Goal: Task Accomplishment & Management: Manage account settings

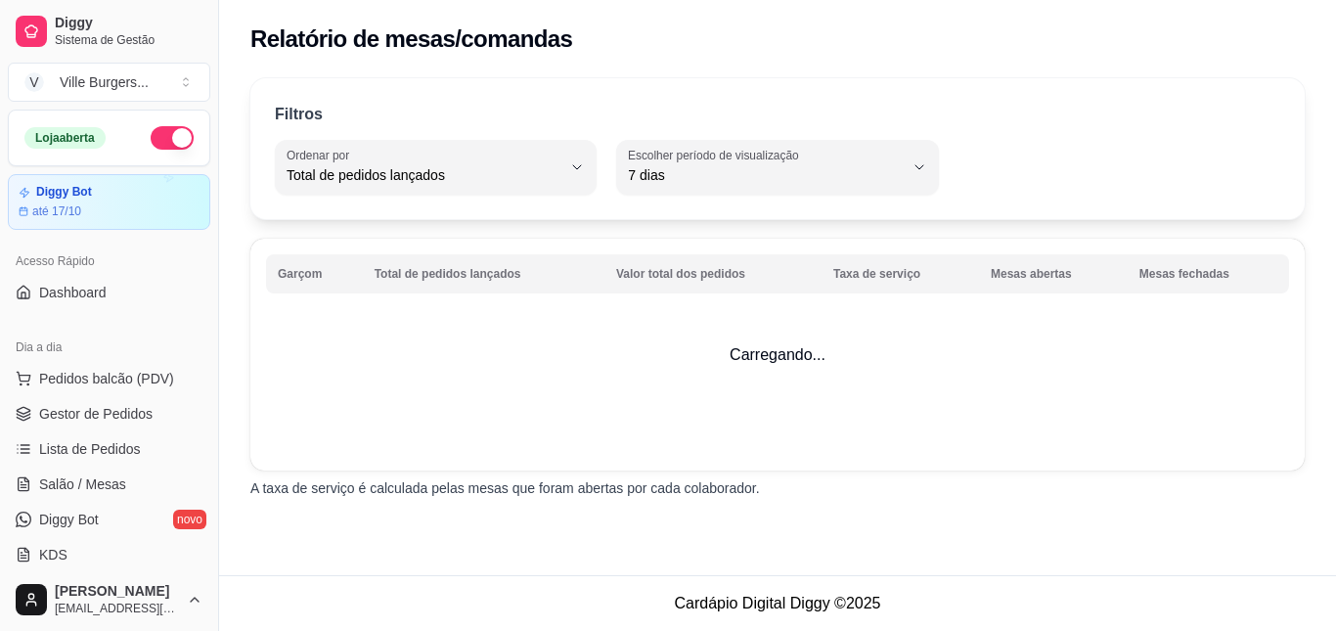
select select "TOTAL_OF_ORDERS"
select select "7"
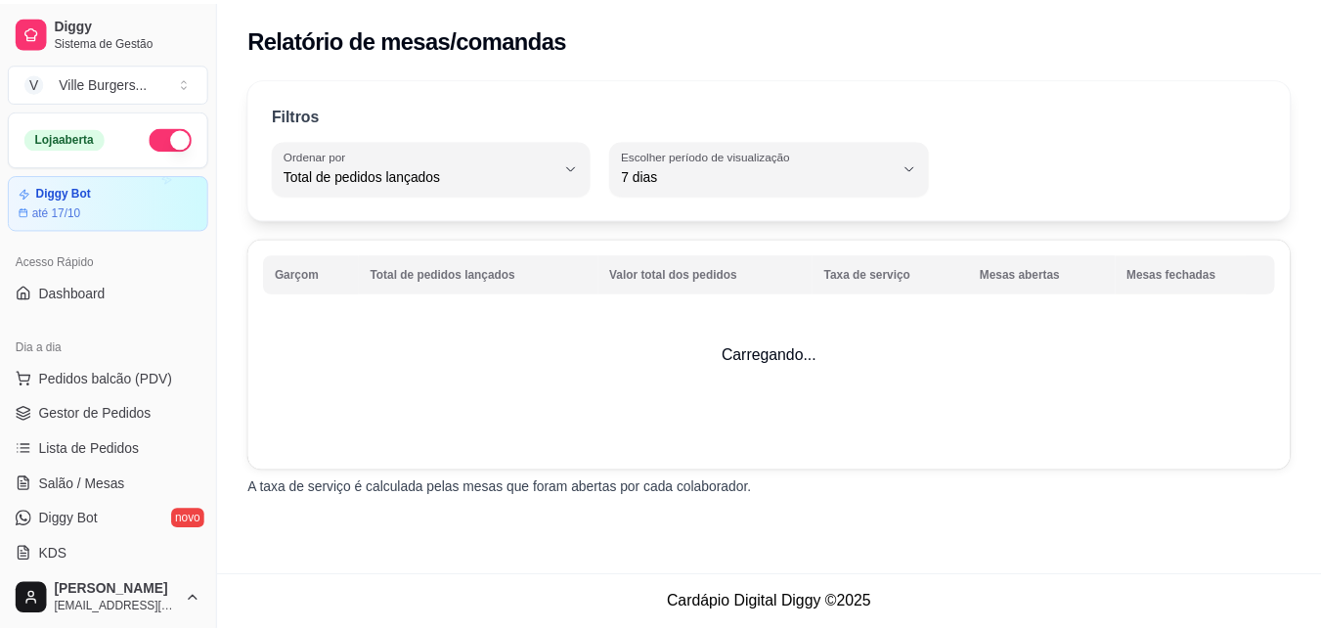
scroll to position [359, 0]
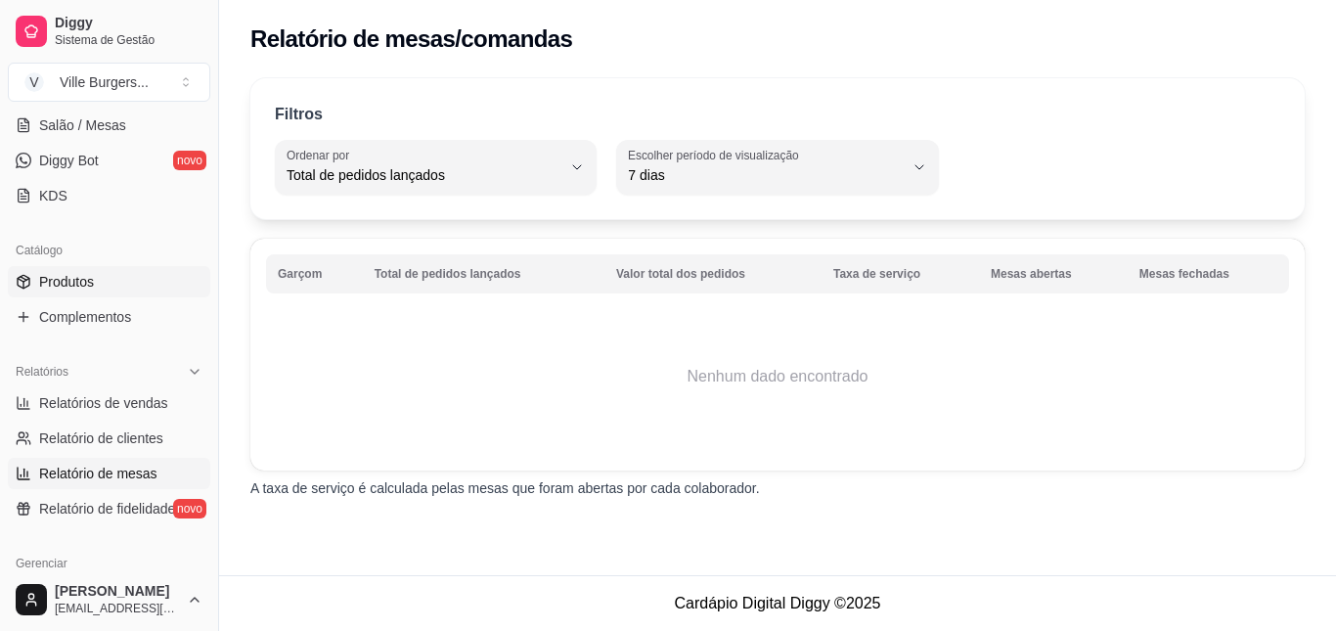
click at [92, 290] on span "Produtos" at bounding box center [66, 282] width 55 height 20
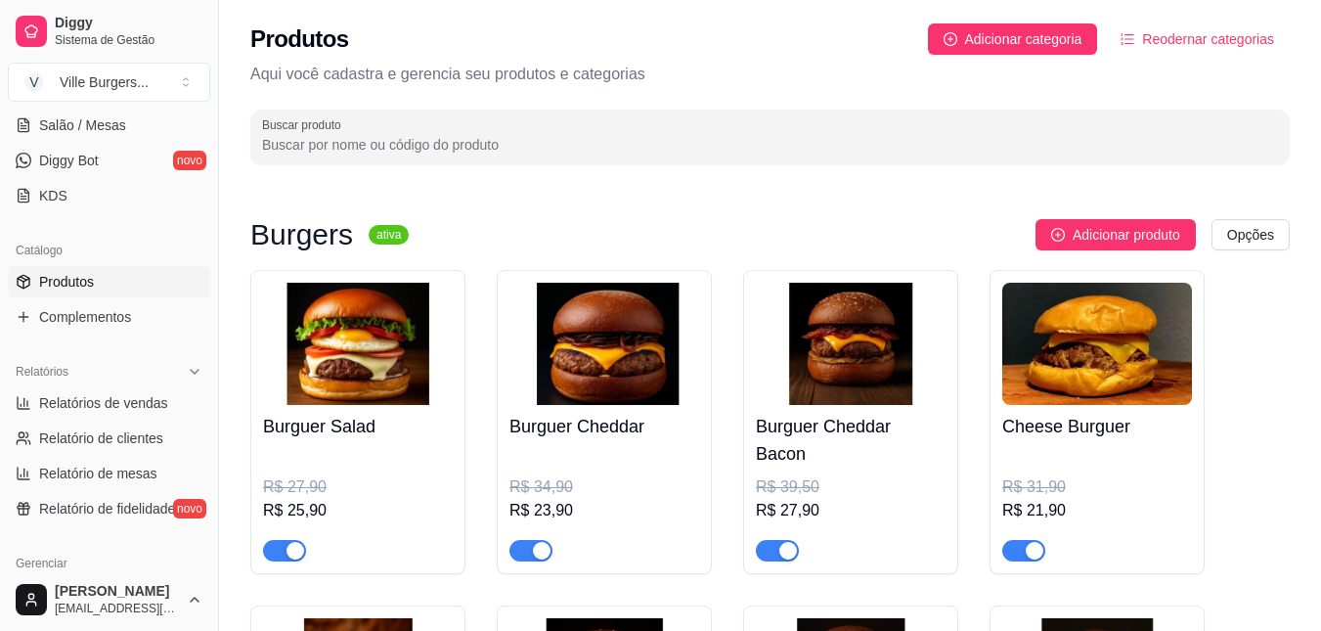
click at [71, 269] on link "Produtos" at bounding box center [109, 281] width 202 height 31
click at [989, 33] on span "Adicionar categoria" at bounding box center [1023, 39] width 117 height 22
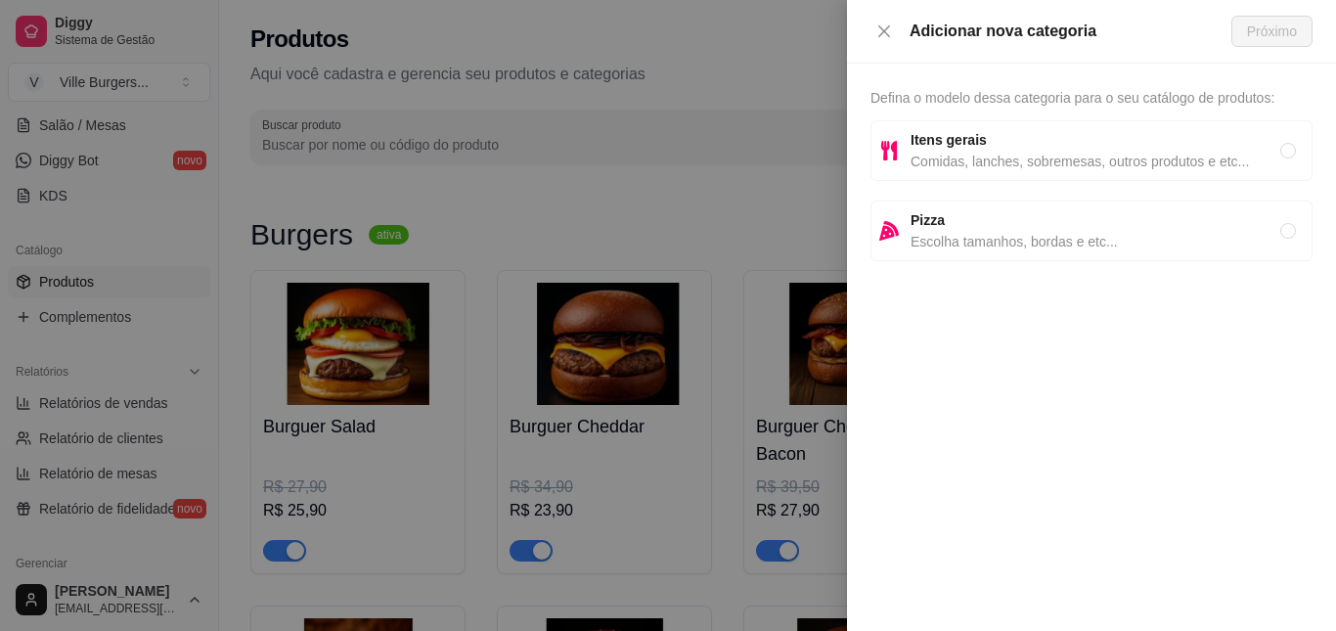
click at [1026, 154] on span "Comidas, lanches, sobremesas, outros produtos e etc..." at bounding box center [1096, 162] width 370 height 22
radio input "true"
click at [1284, 25] on span "Próximo" at bounding box center [1272, 32] width 50 height 22
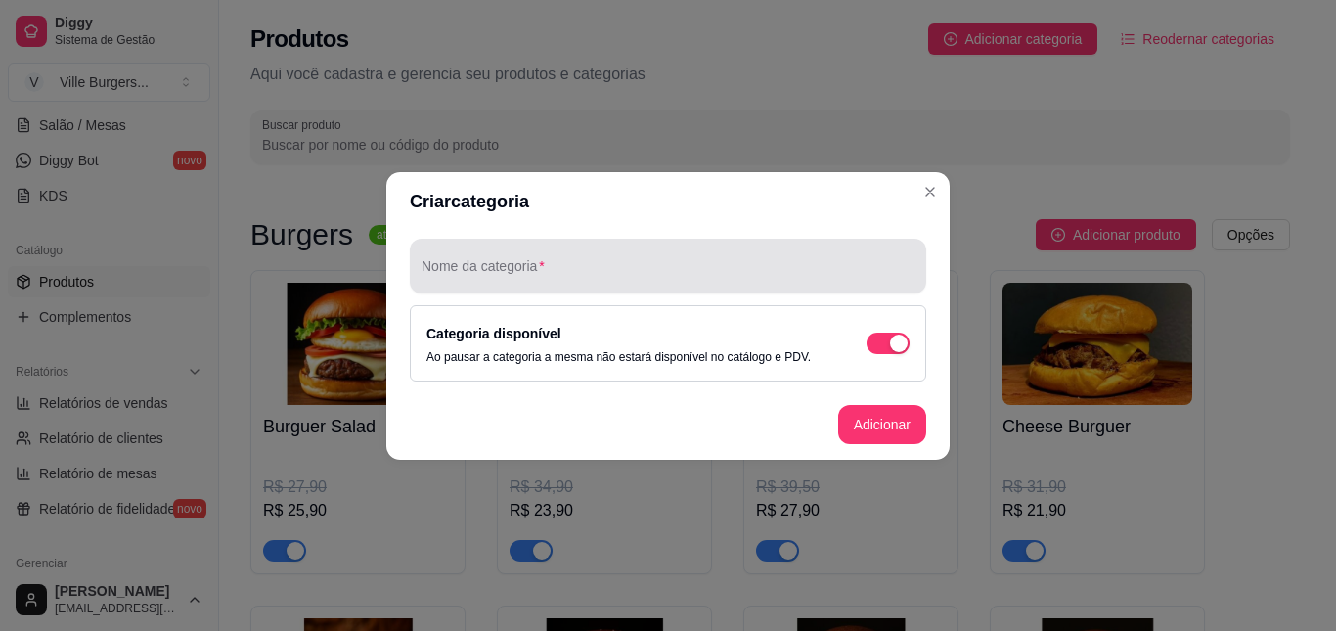
click at [707, 272] on input "Nome da categoria" at bounding box center [668, 274] width 493 height 20
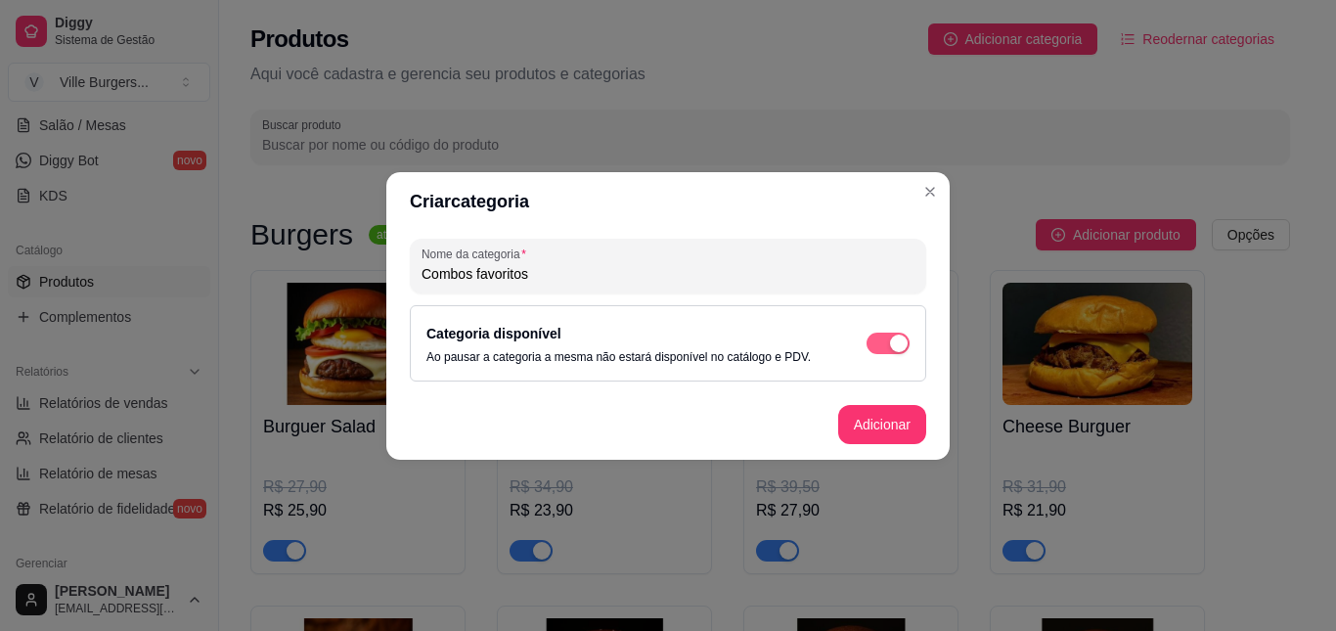
type input "Combos favoritos"
click at [898, 351] on div "button" at bounding box center [899, 344] width 18 height 18
click at [883, 420] on button "Adicionar" at bounding box center [882, 424] width 88 height 39
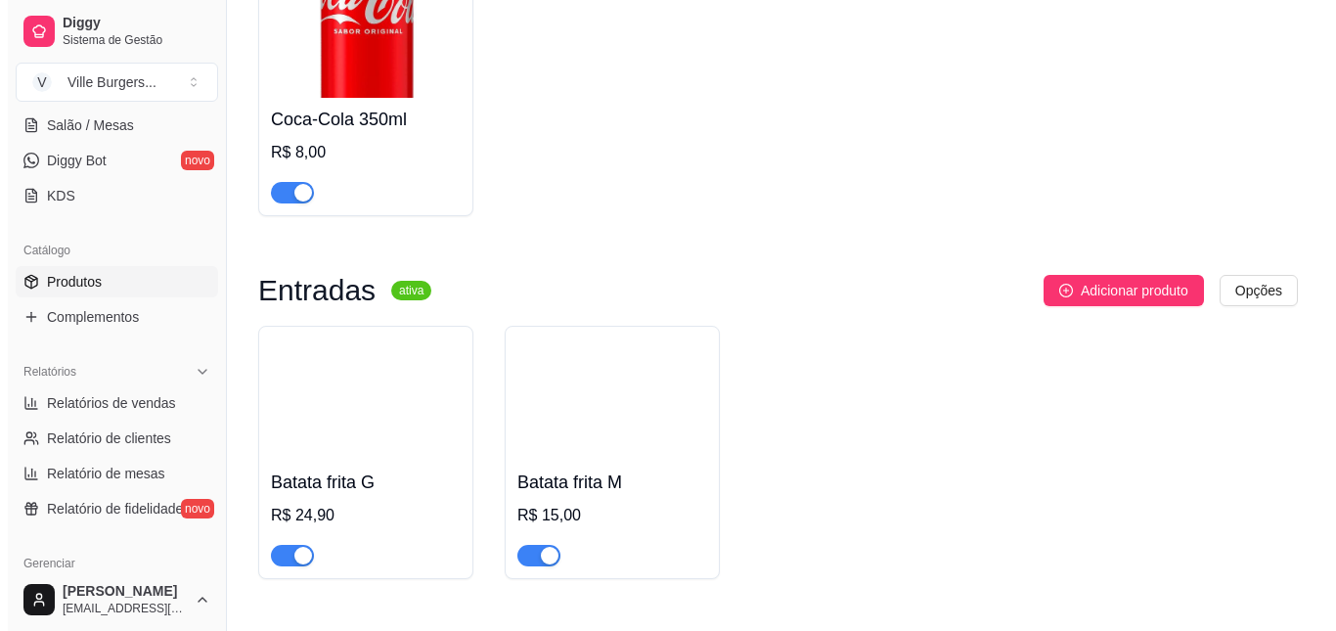
scroll to position [1240, 0]
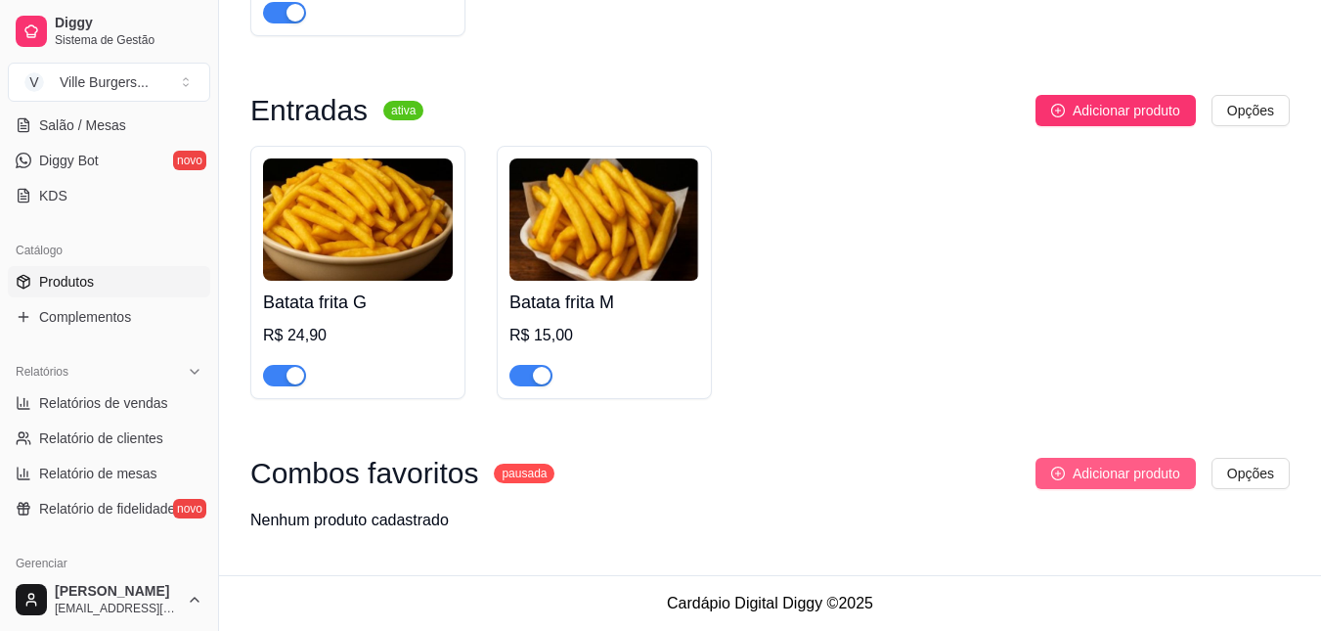
click at [1107, 470] on span "Adicionar produto" at bounding box center [1127, 474] width 108 height 22
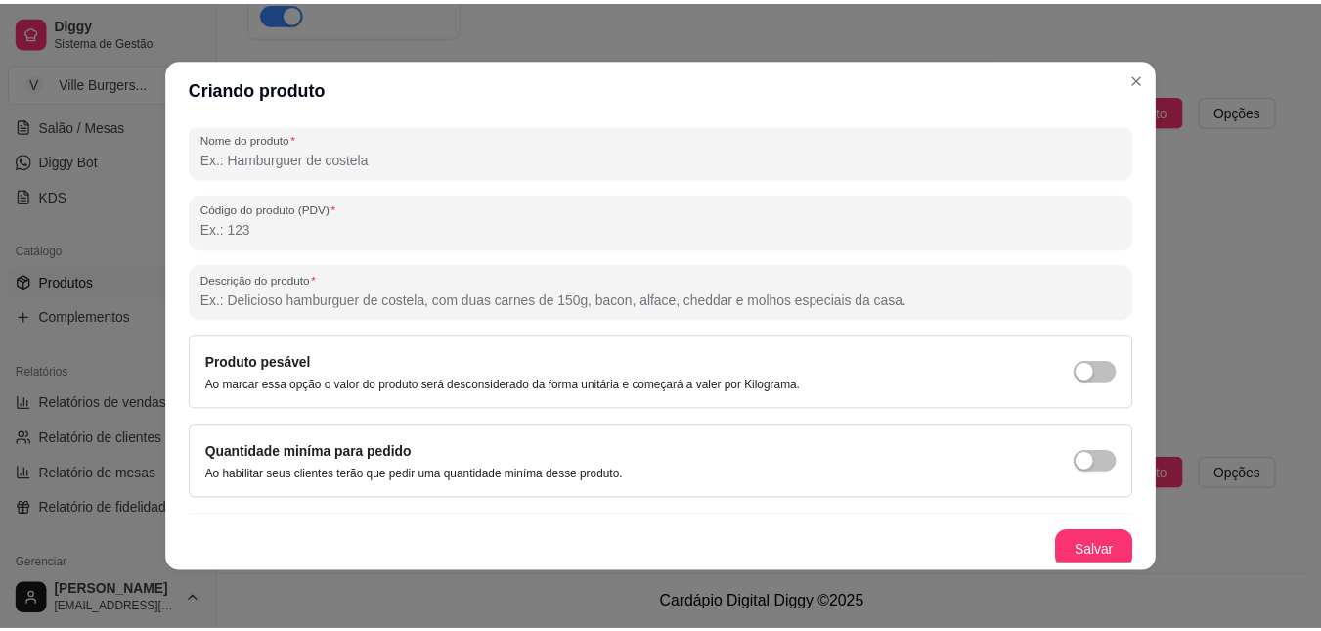
scroll to position [0, 0]
